Goal: Task Accomplishment & Management: Use online tool/utility

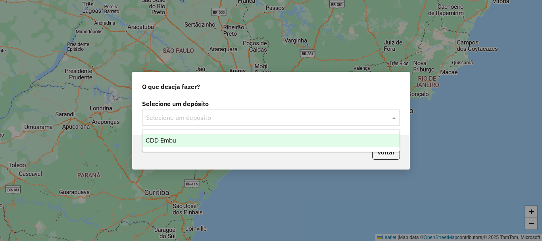
click at [237, 120] on input "text" at bounding box center [263, 118] width 234 height 10
click at [164, 138] on span "CDD Embu" at bounding box center [161, 140] width 31 height 7
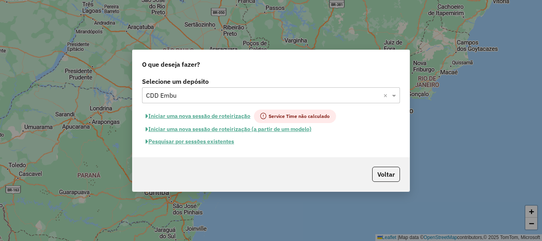
click at [216, 118] on button "Iniciar uma nova sessão de roteirização" at bounding box center [198, 116] width 112 height 13
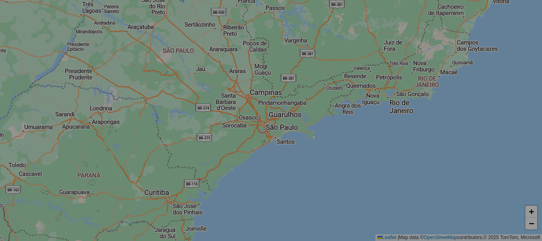
select select "*"
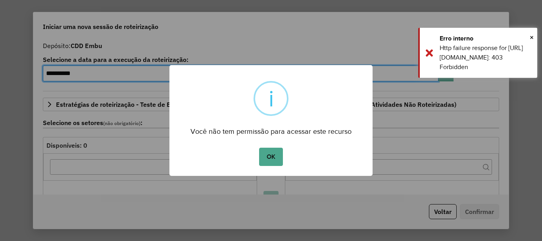
drag, startPoint x: 266, startPoint y: 151, endPoint x: 326, endPoint y: 174, distance: 64.1
click at [266, 151] on button "OK" at bounding box center [270, 157] width 23 height 18
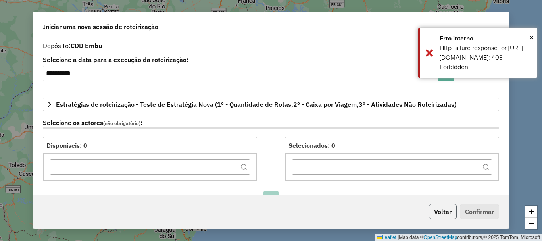
click at [442, 211] on button "Voltar" at bounding box center [443, 211] width 28 height 15
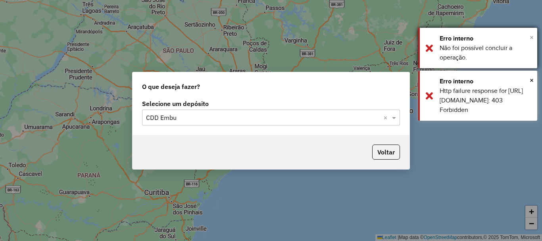
click at [530, 35] on span "×" at bounding box center [532, 37] width 4 height 9
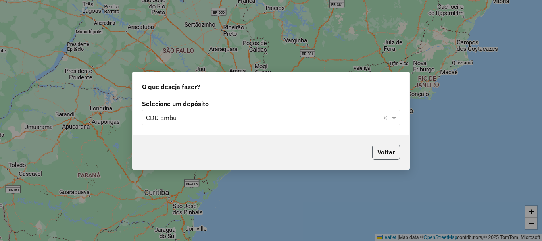
click at [386, 149] on button "Voltar" at bounding box center [386, 152] width 28 height 15
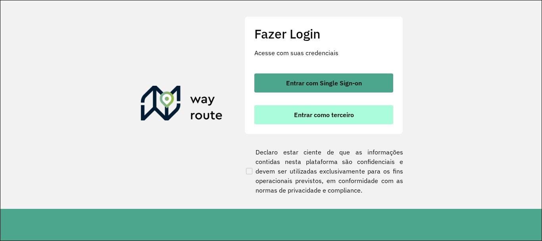
click at [310, 118] on span "Entrar como terceiro" at bounding box center [324, 115] width 60 height 6
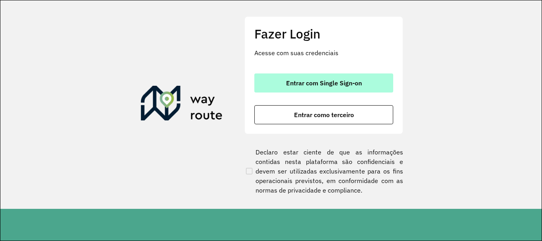
click at [303, 80] on span "Entrar com Single Sign-on" at bounding box center [324, 83] width 76 height 6
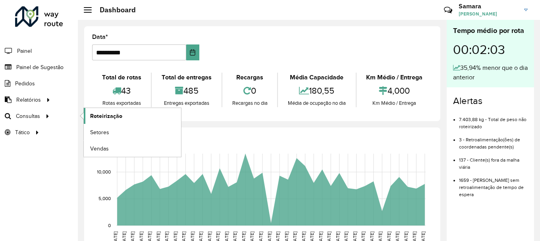
click at [118, 112] on span "Roteirização" at bounding box center [106, 116] width 32 height 8
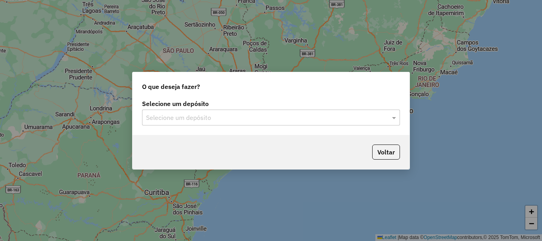
click at [216, 123] on div "Selecione um depósito" at bounding box center [271, 118] width 258 height 16
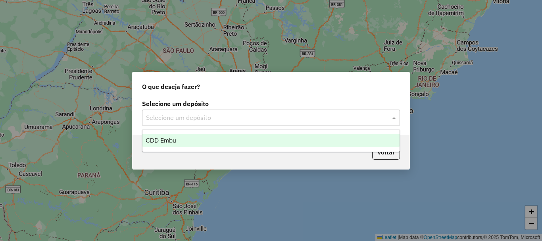
click at [175, 141] on span "CDD Embu" at bounding box center [161, 140] width 31 height 7
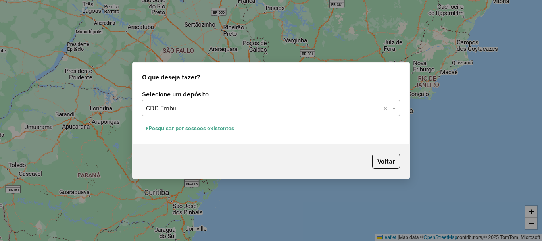
click at [196, 131] on button "Pesquisar por sessões existentes" at bounding box center [190, 128] width 96 height 12
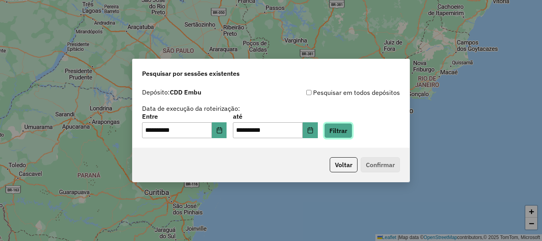
click at [353, 128] on button "Filtrar" at bounding box center [338, 130] width 28 height 15
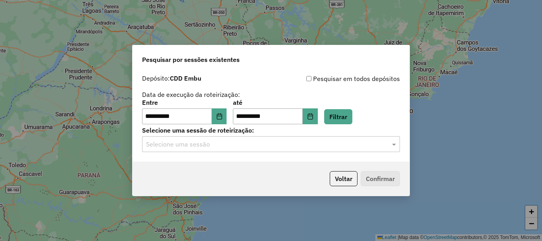
click at [232, 148] on input "text" at bounding box center [263, 145] width 234 height 10
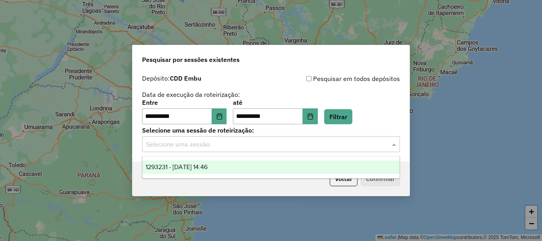
click at [203, 166] on span "1293231 - 13/10/2025 14:46" at bounding box center [177, 167] width 62 height 7
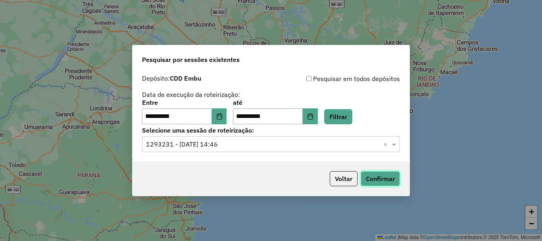
click at [376, 180] on button "Confirmar" at bounding box center [380, 178] width 39 height 15
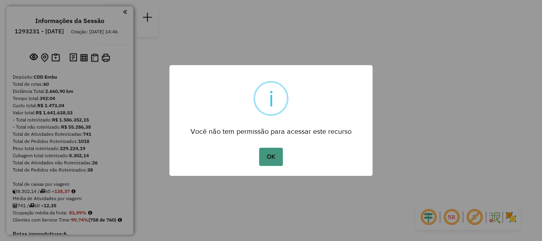
click at [266, 159] on button "OK" at bounding box center [270, 157] width 23 height 18
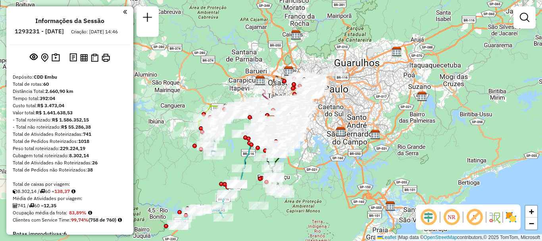
click at [511, 217] on img at bounding box center [511, 217] width 13 height 13
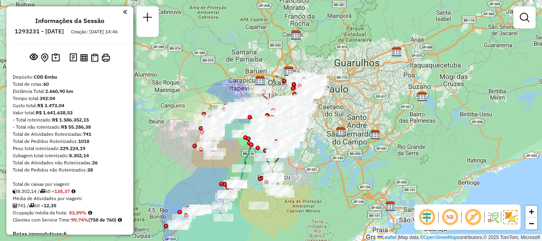
click at [472, 214] on em at bounding box center [473, 217] width 19 height 19
click at [446, 215] on em at bounding box center [450, 217] width 19 height 19
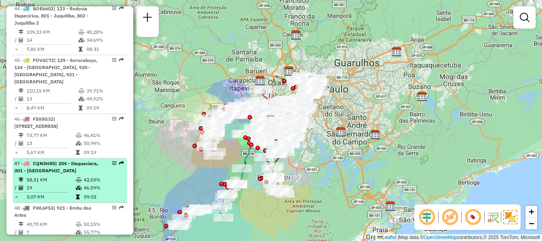
click at [67, 160] on div "47 - CQN5H85 | 204 - Itaquaciara, 301 - [GEOGRAPHIC_DATA]" at bounding box center [56, 167] width 84 height 14
select select "**********"
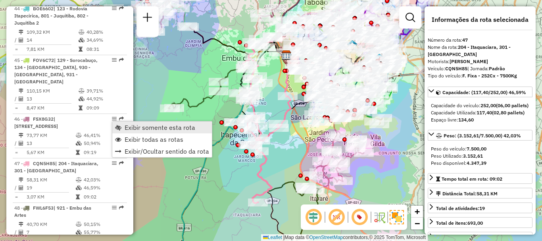
click at [148, 128] on span "Exibir somente esta rota" at bounding box center [160, 127] width 71 height 6
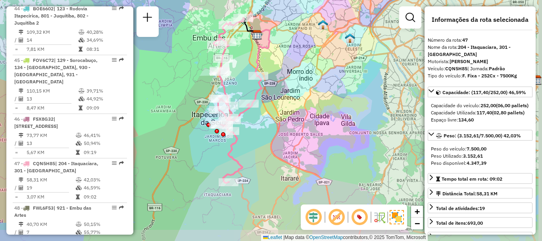
drag, startPoint x: 339, startPoint y: 144, endPoint x: 308, endPoint y: 123, distance: 36.9
click at [308, 123] on div "Janela de atendimento Grade de atendimento Capacidade Transportadoras Veículos …" at bounding box center [271, 120] width 542 height 241
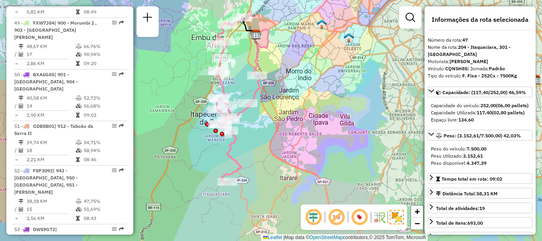
scroll to position [1401, 0]
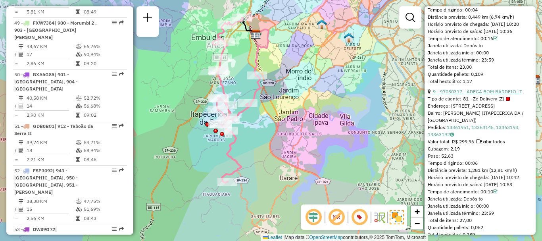
click at [468, 94] on link "9 - 97030317 - ADEGA BOM BARDEIO LT" at bounding box center [477, 92] width 89 height 6
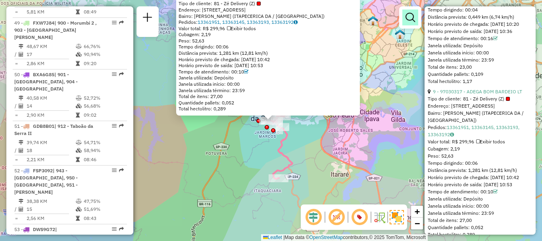
scroll to position [247, 0]
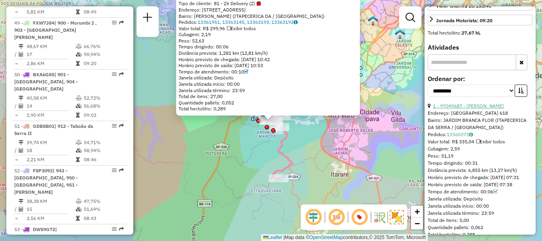
click at [493, 109] on link "1 - 97049687 - [PERSON_NAME]" at bounding box center [468, 106] width 71 height 6
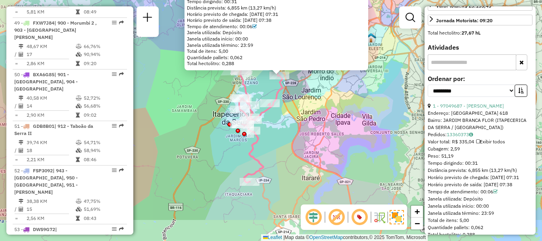
drag, startPoint x: 300, startPoint y: 195, endPoint x: 308, endPoint y: 135, distance: 60.5
click at [308, 135] on div "97049687 - [PERSON_NAME]: [GEOGRAPHIC_DATA] 618 Bairro: [GEOGRAPHIC_DATA] FLOR …" at bounding box center [271, 120] width 542 height 241
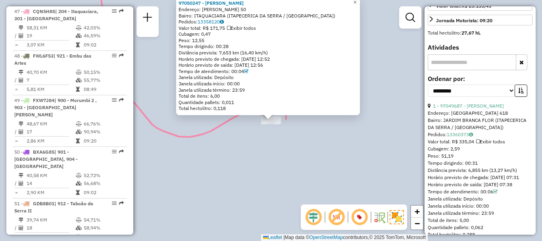
scroll to position [2449, 0]
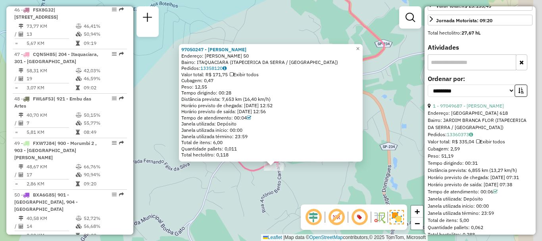
drag, startPoint x: 261, startPoint y: 175, endPoint x: 198, endPoint y: 197, distance: 67.0
click at [198, 197] on div "97050247 - [GEOGRAPHIC_DATA][PERSON_NAME]: [PERSON_NAME] 50 Bairro: ITAQUACIARA…" at bounding box center [271, 120] width 542 height 241
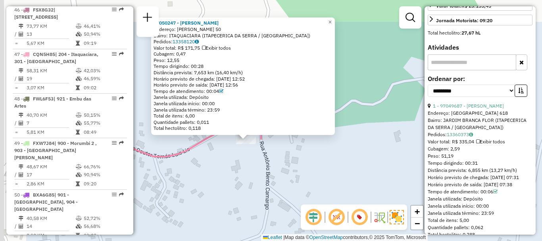
drag, startPoint x: 219, startPoint y: 129, endPoint x: 316, endPoint y: 183, distance: 110.4
click at [316, 183] on div "97050247 - [GEOGRAPHIC_DATA][PERSON_NAME]: [PERSON_NAME] 50 Bairro: ITAQUACIARA…" at bounding box center [271, 120] width 542 height 241
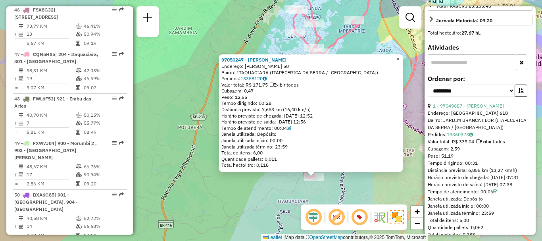
click at [400, 59] on span "×" at bounding box center [398, 59] width 4 height 7
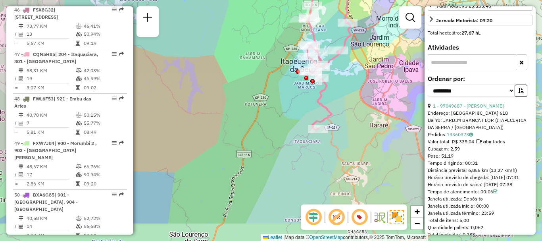
drag, startPoint x: 369, startPoint y: 159, endPoint x: 367, endPoint y: 118, distance: 41.7
click at [367, 118] on div "Janela de atendimento Grade de atendimento Capacidade Transportadoras Veículos …" at bounding box center [271, 120] width 542 height 241
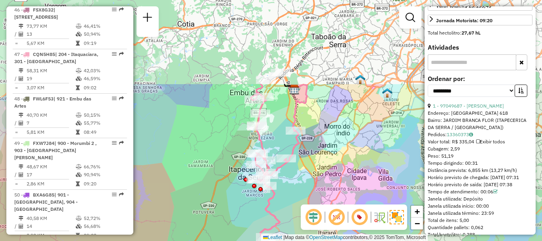
drag, startPoint x: 369, startPoint y: 79, endPoint x: 316, endPoint y: 190, distance: 123.2
click at [316, 190] on div "Janela de atendimento Grade de atendimento Capacidade Transportadoras Veículos …" at bounding box center [271, 120] width 542 height 241
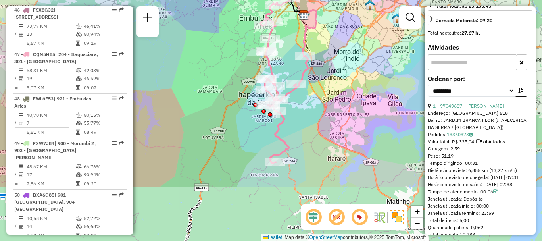
drag, startPoint x: 298, startPoint y: 192, endPoint x: 309, endPoint y: 115, distance: 77.8
click at [309, 115] on div "Janela de atendimento Grade de atendimento Capacidade Transportadoras Veículos …" at bounding box center [271, 120] width 542 height 241
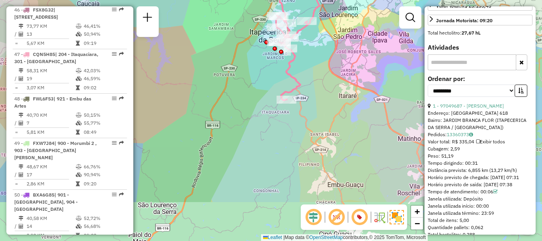
drag, startPoint x: 299, startPoint y: 164, endPoint x: 308, endPoint y: 93, distance: 70.9
click at [308, 93] on div "Janela de atendimento Grade de atendimento Capacidade Transportadoras Veículos …" at bounding box center [271, 120] width 542 height 241
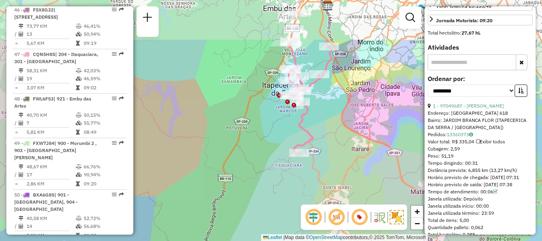
drag, startPoint x: 312, startPoint y: 127, endPoint x: 318, endPoint y: 191, distance: 64.2
click at [318, 191] on div "Janela de atendimento Grade de atendimento Capacidade Transportadoras Veículos …" at bounding box center [271, 120] width 542 height 241
